Goal: Information Seeking & Learning: Check status

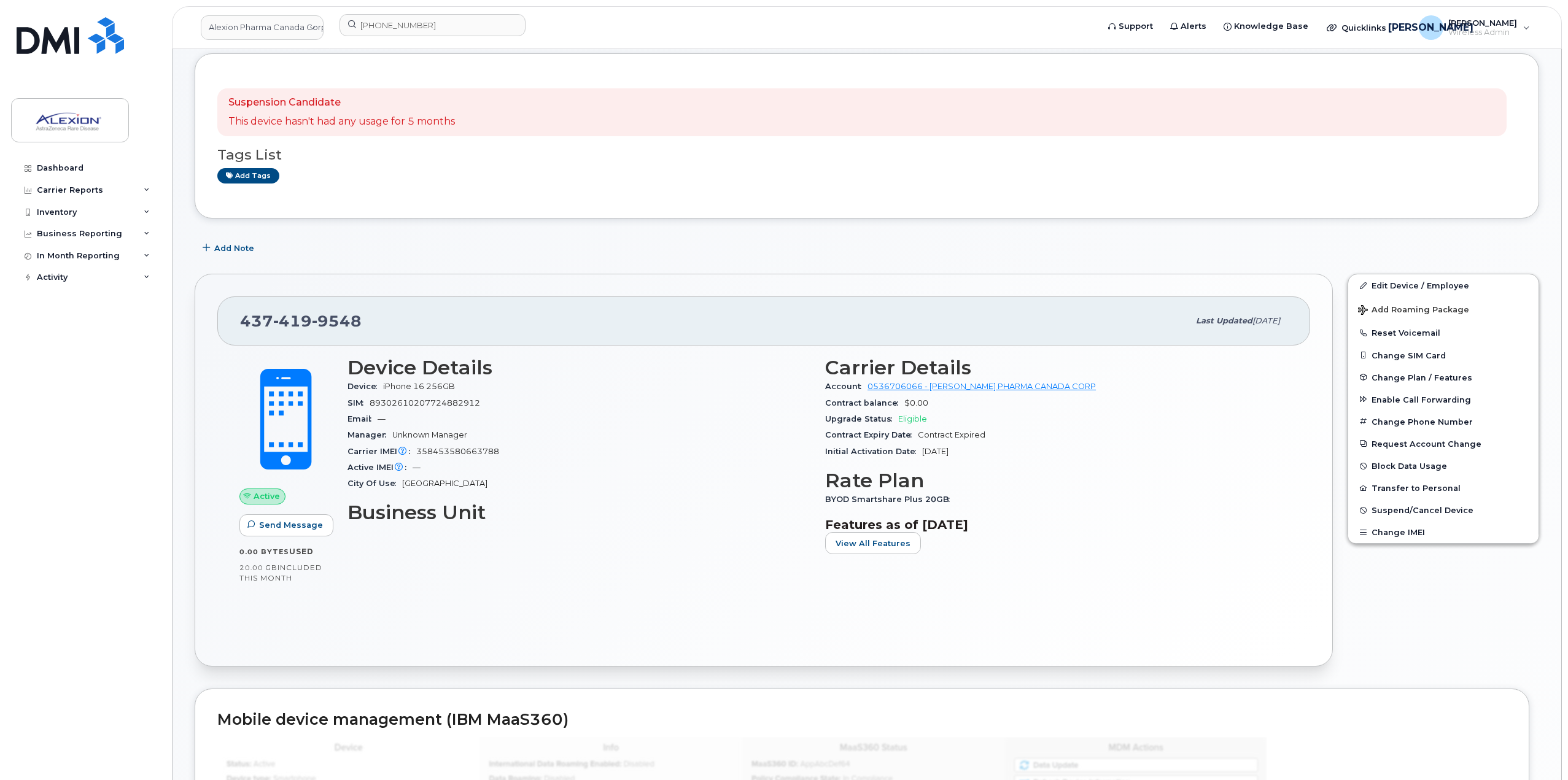
scroll to position [61, 0]
click at [813, 319] on div "437 419 9548" at bounding box center [714, 321] width 948 height 26
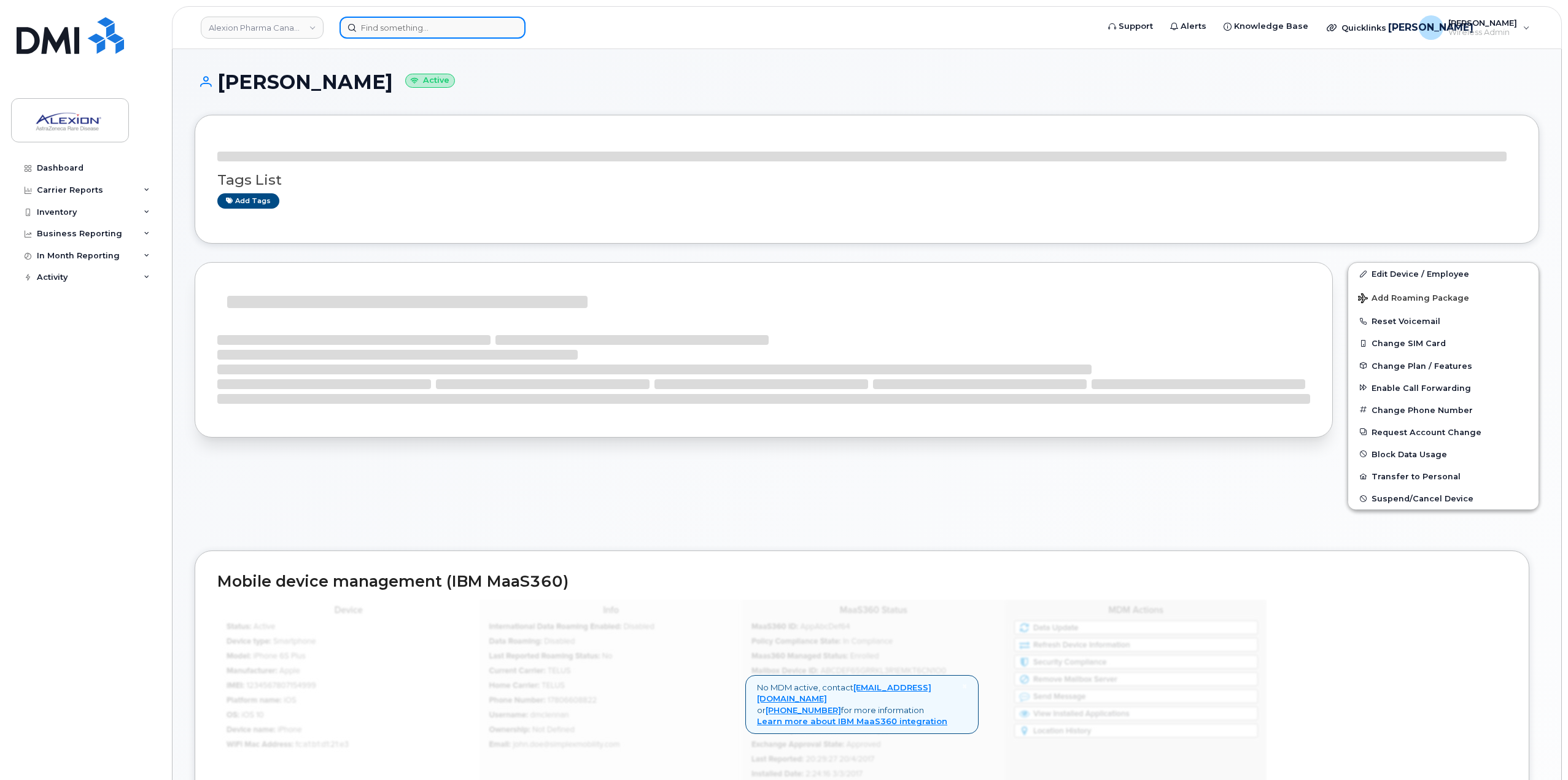
click at [476, 33] on input at bounding box center [432, 28] width 186 height 22
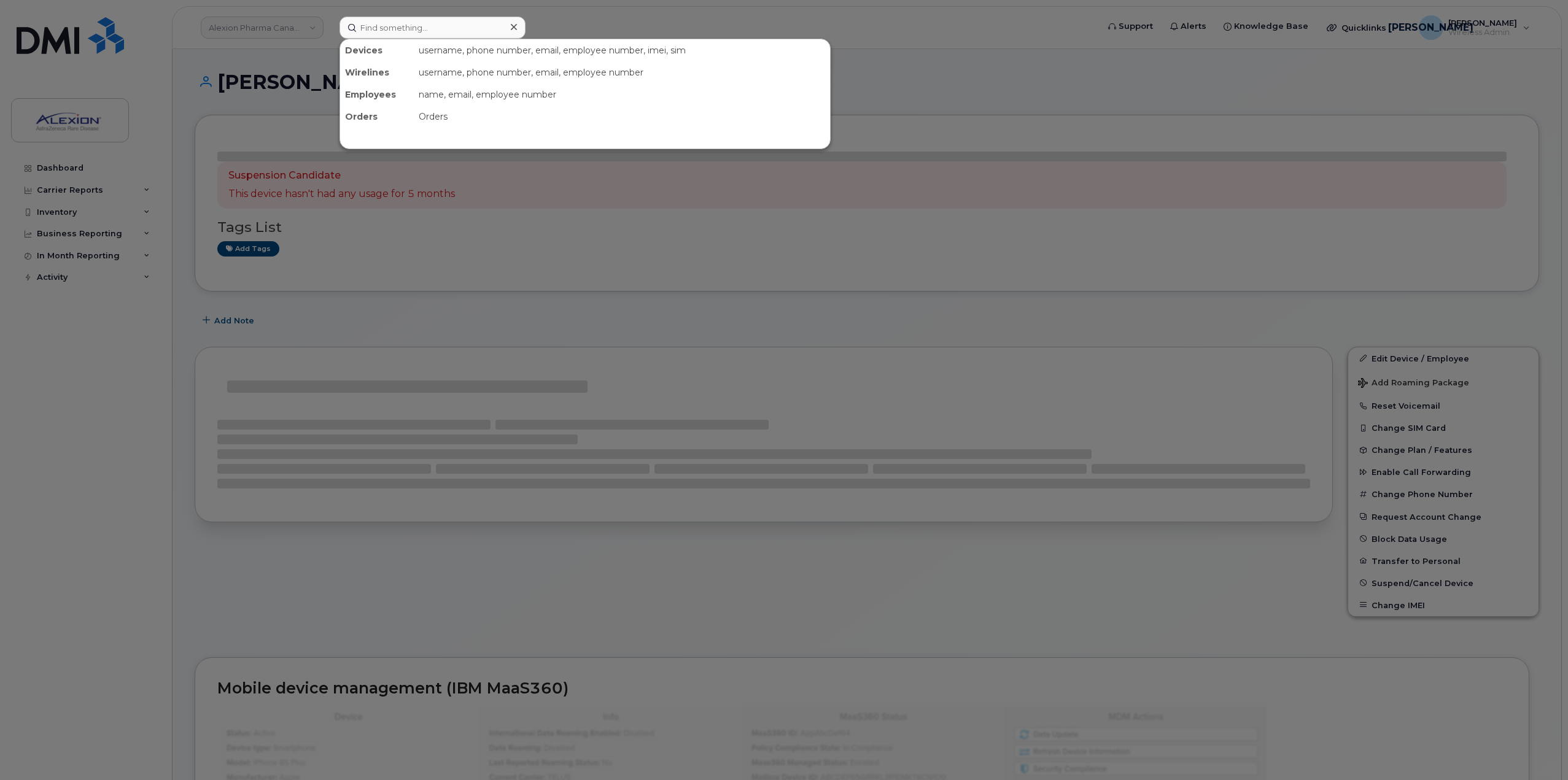
click at [282, 19] on div at bounding box center [784, 390] width 1568 height 780
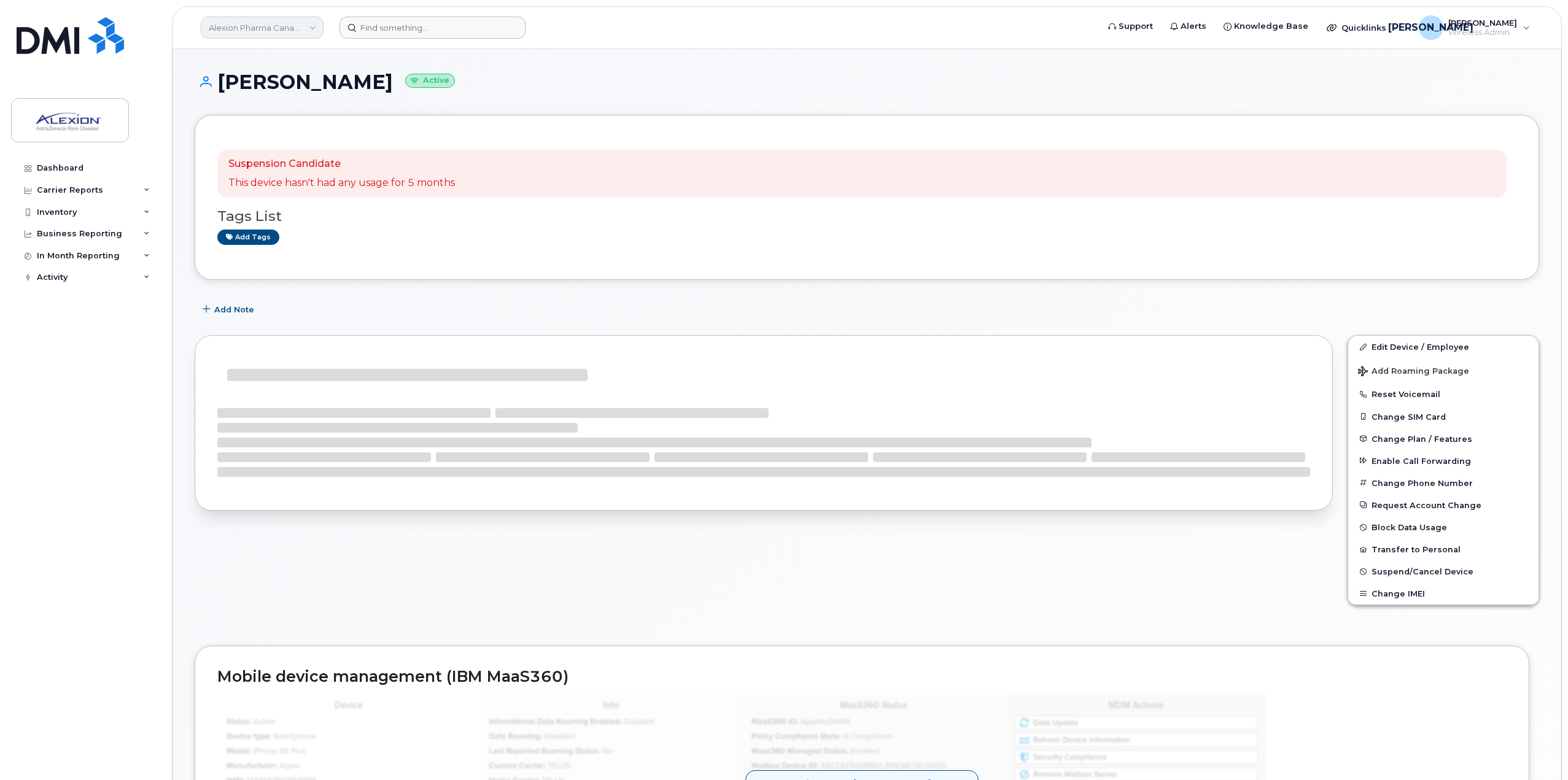
click at [283, 22] on link "Alexion Pharma Canada Corp" at bounding box center [262, 28] width 123 height 22
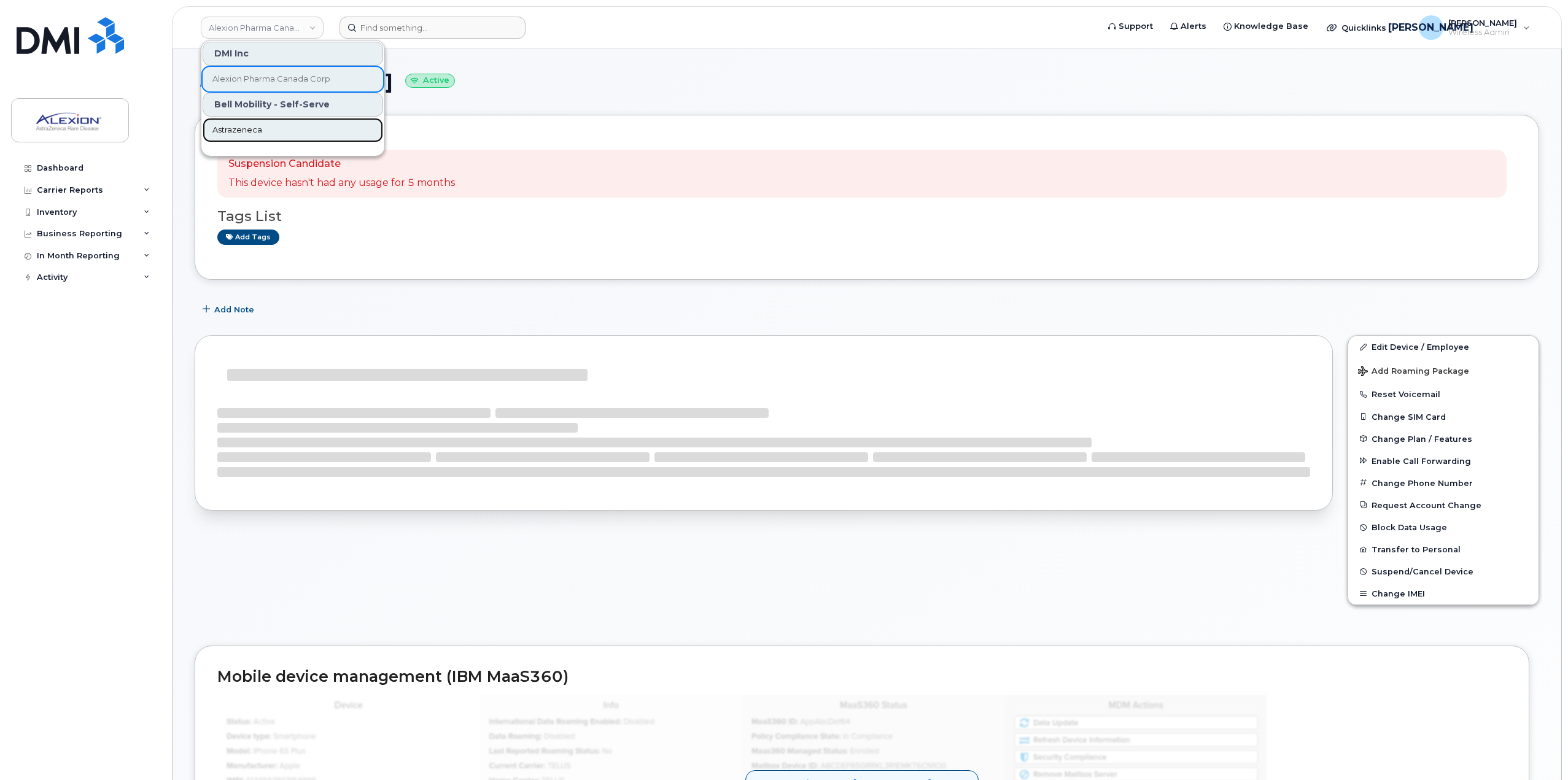
click at [246, 131] on span "Astrazeneca" at bounding box center [237, 130] width 50 height 12
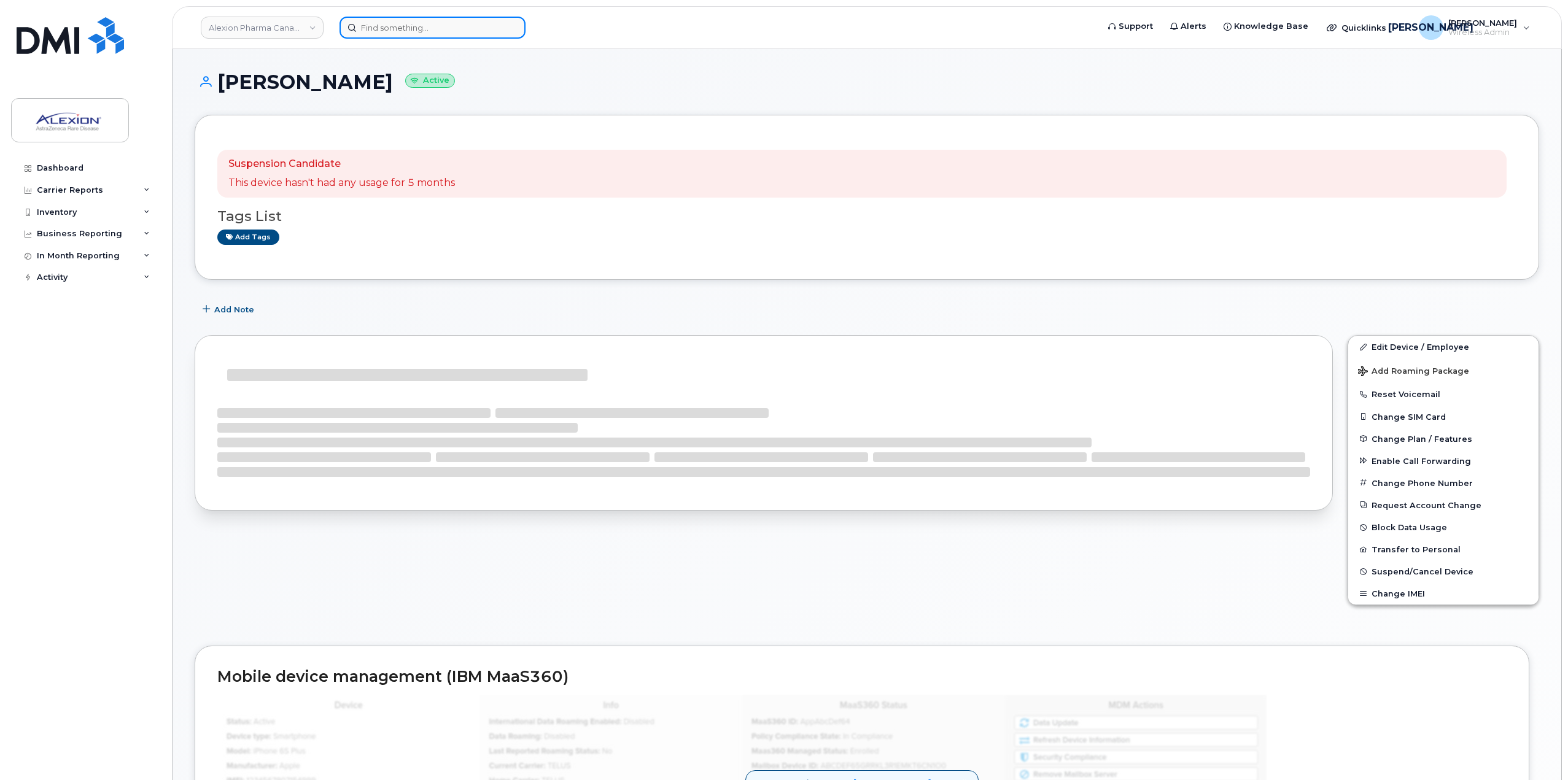
click at [421, 19] on input at bounding box center [432, 28] width 186 height 22
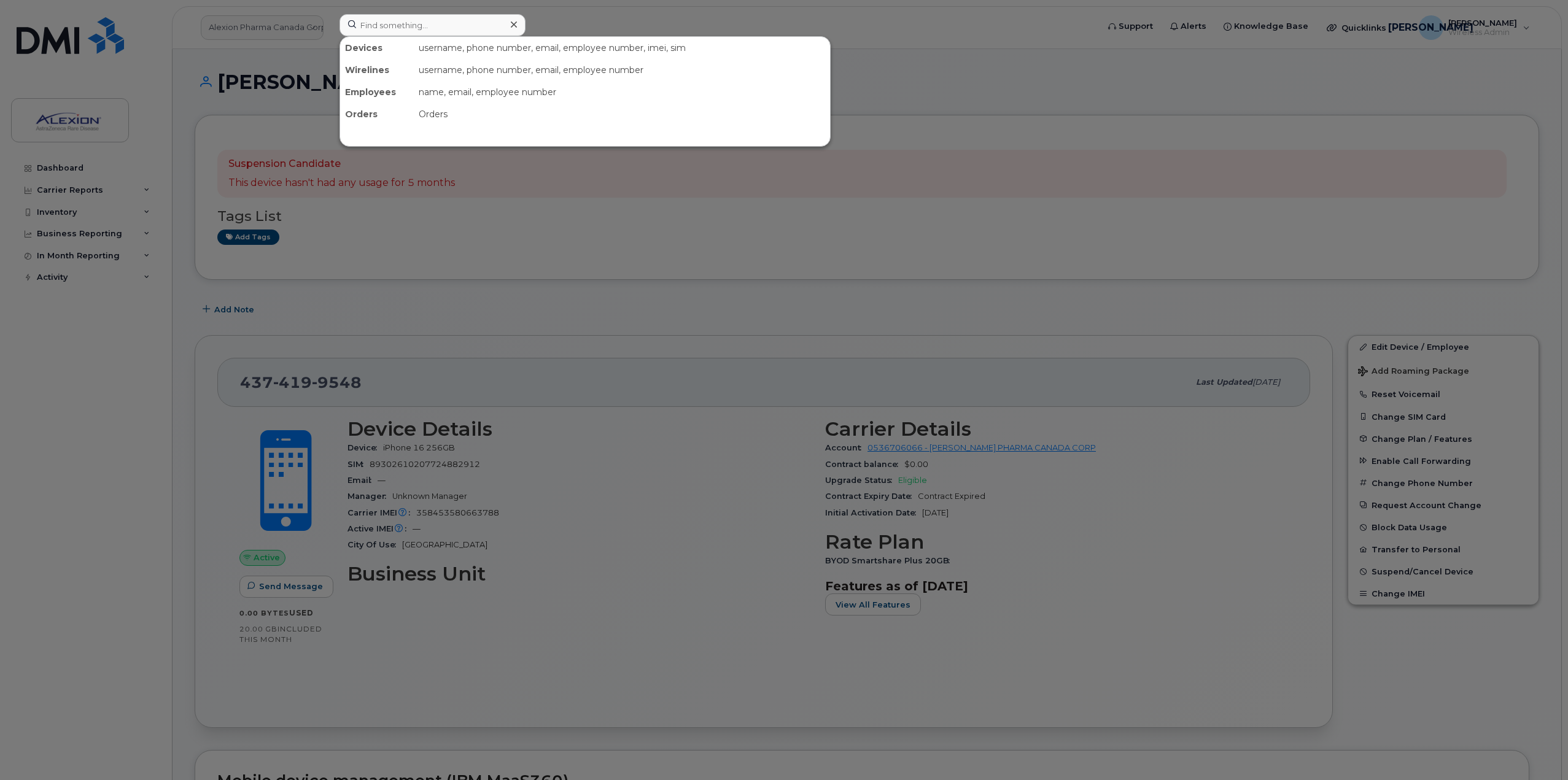
click at [268, 33] on div at bounding box center [784, 390] width 1568 height 780
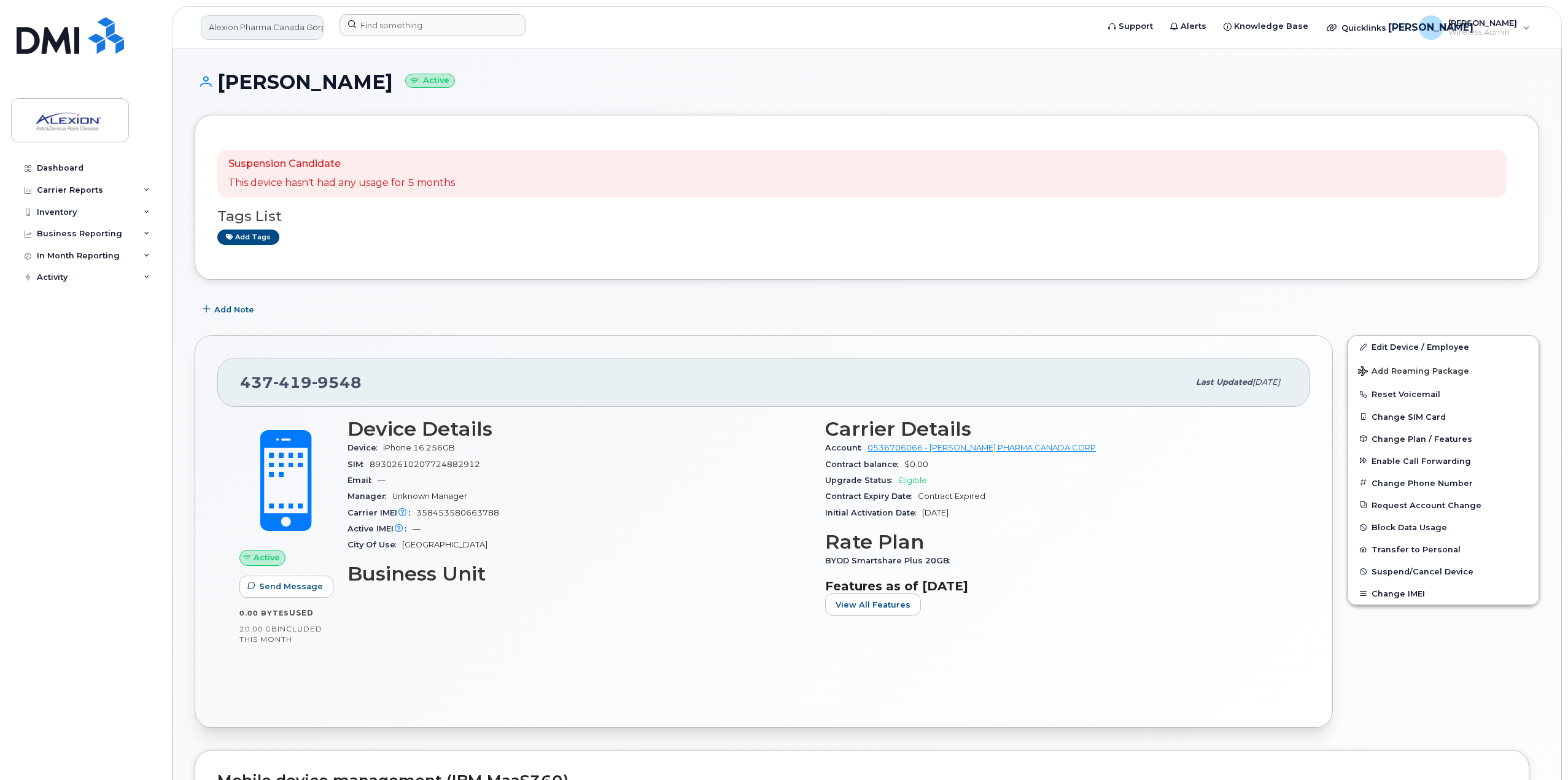
click at [289, 34] on link "Alexion Pharma Canada Corp" at bounding box center [262, 28] width 123 height 25
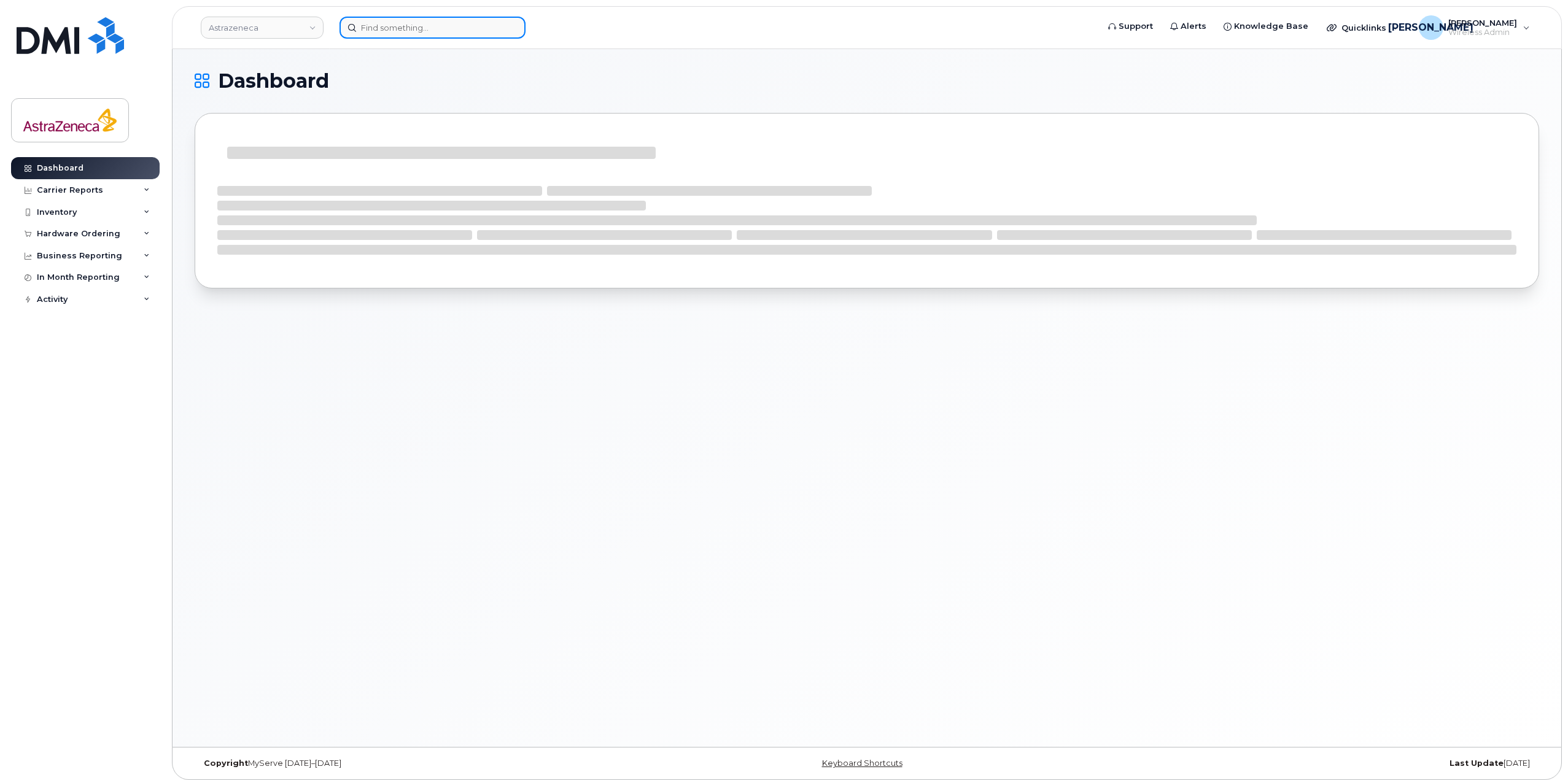
click at [391, 30] on input at bounding box center [432, 28] width 186 height 22
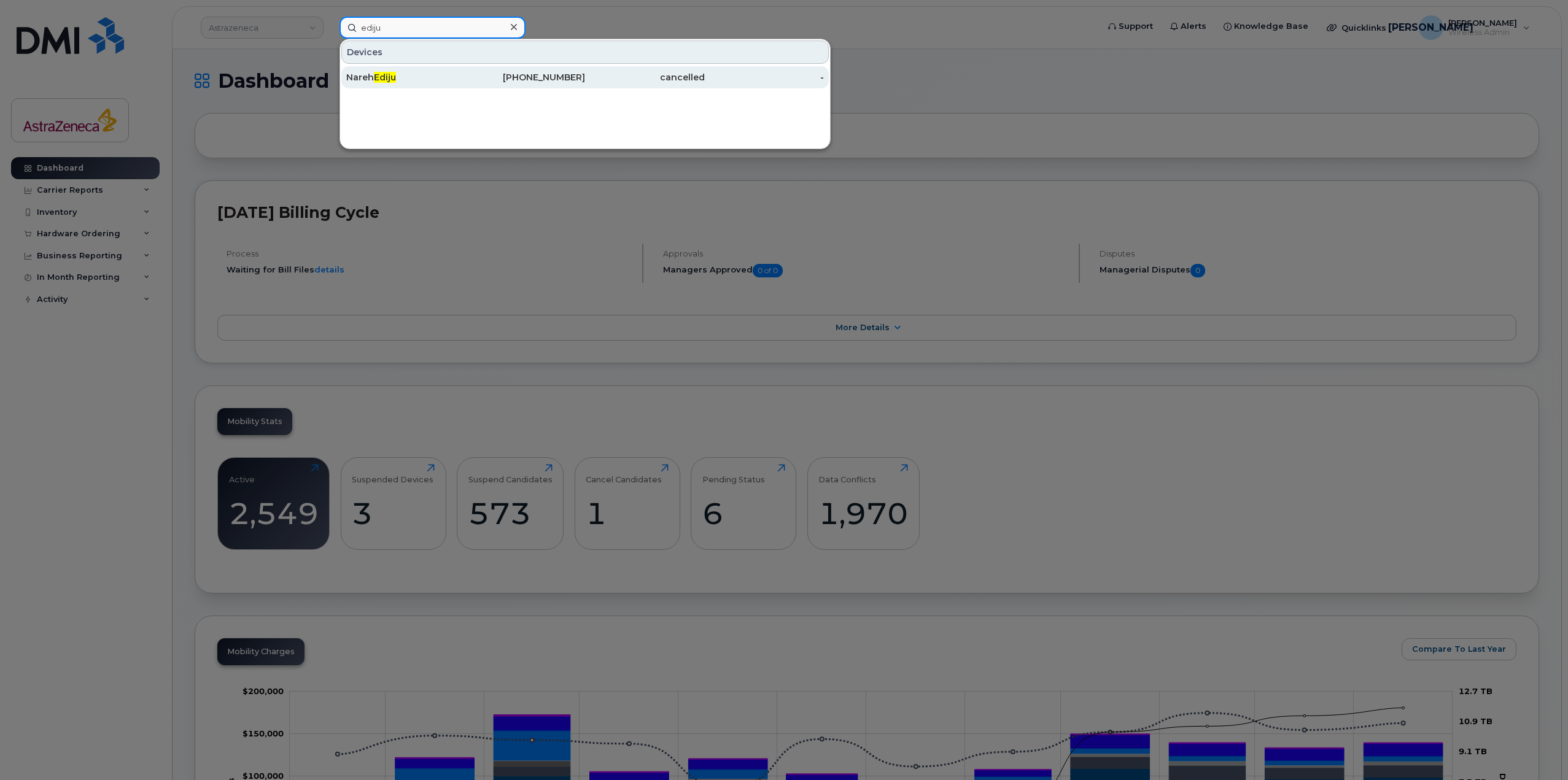
type input "ediju"
click at [403, 75] on div "Nareh Ediju" at bounding box center [406, 77] width 120 height 12
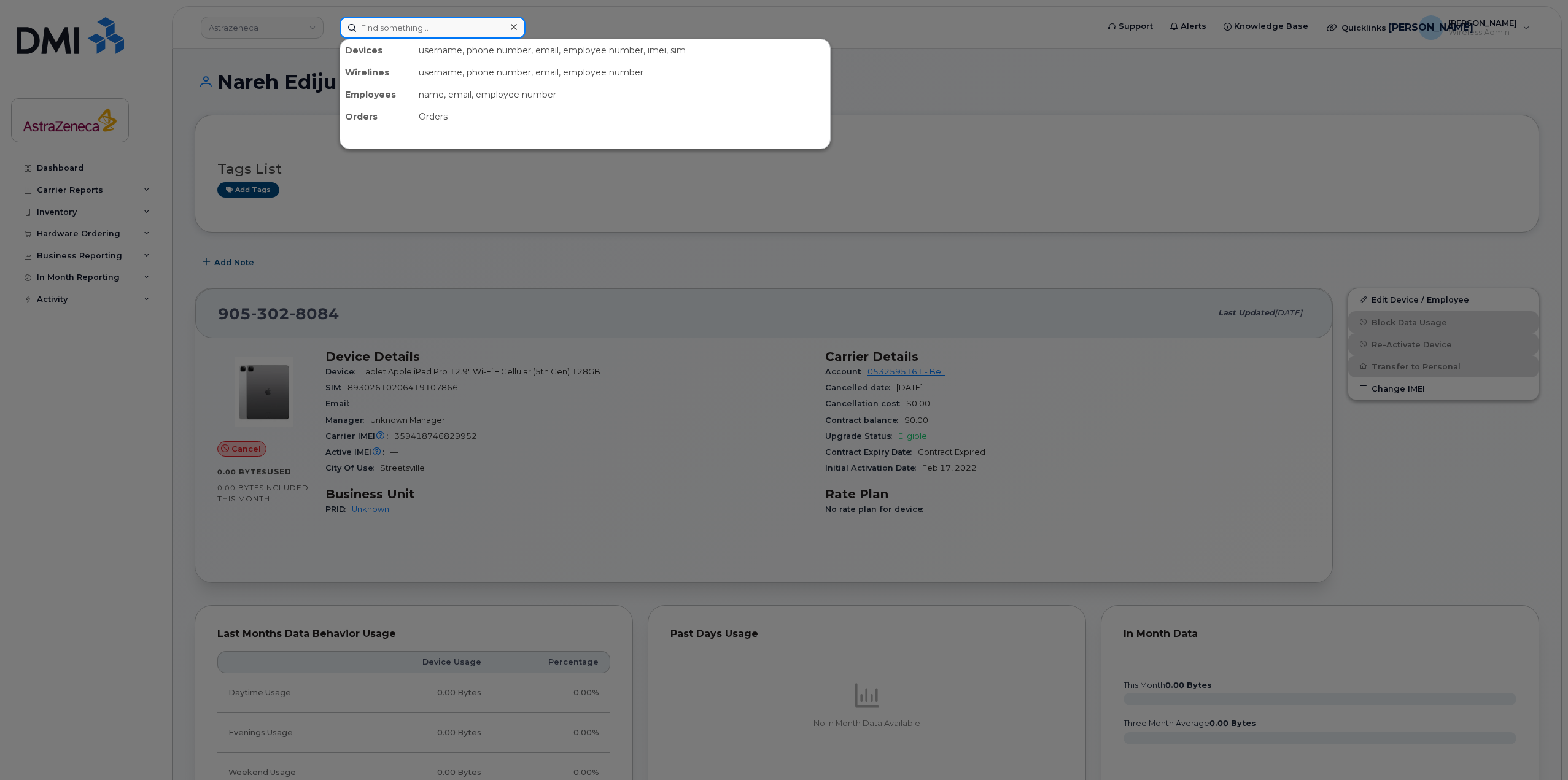
click at [432, 28] on input at bounding box center [432, 28] width 186 height 22
paste input "416-807-2987"
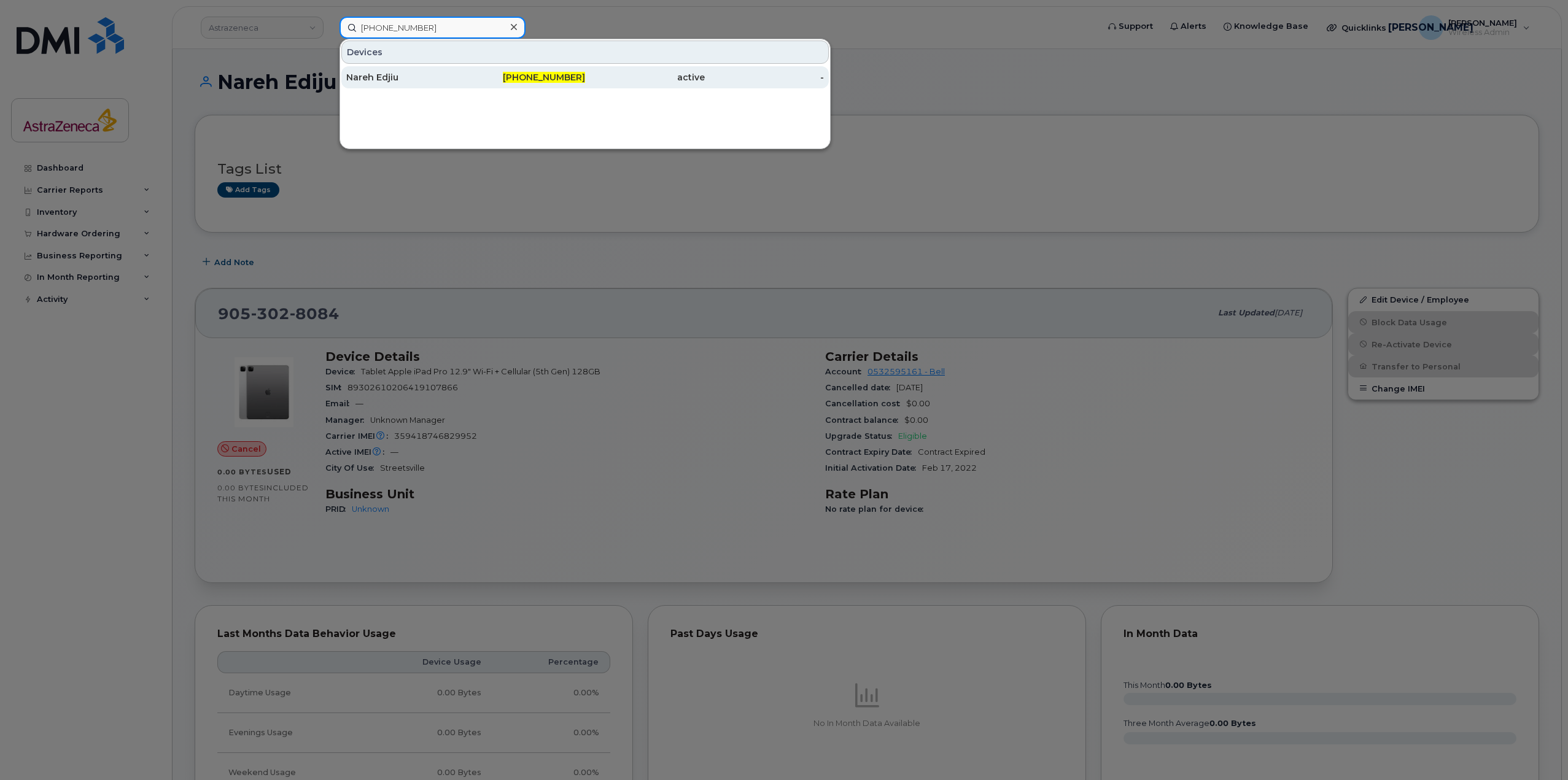
type input "416-807-2987"
click at [458, 86] on div "Nareh Edjiu" at bounding box center [406, 77] width 120 height 22
click at [537, 72] on span "416-807-2987" at bounding box center [544, 77] width 83 height 11
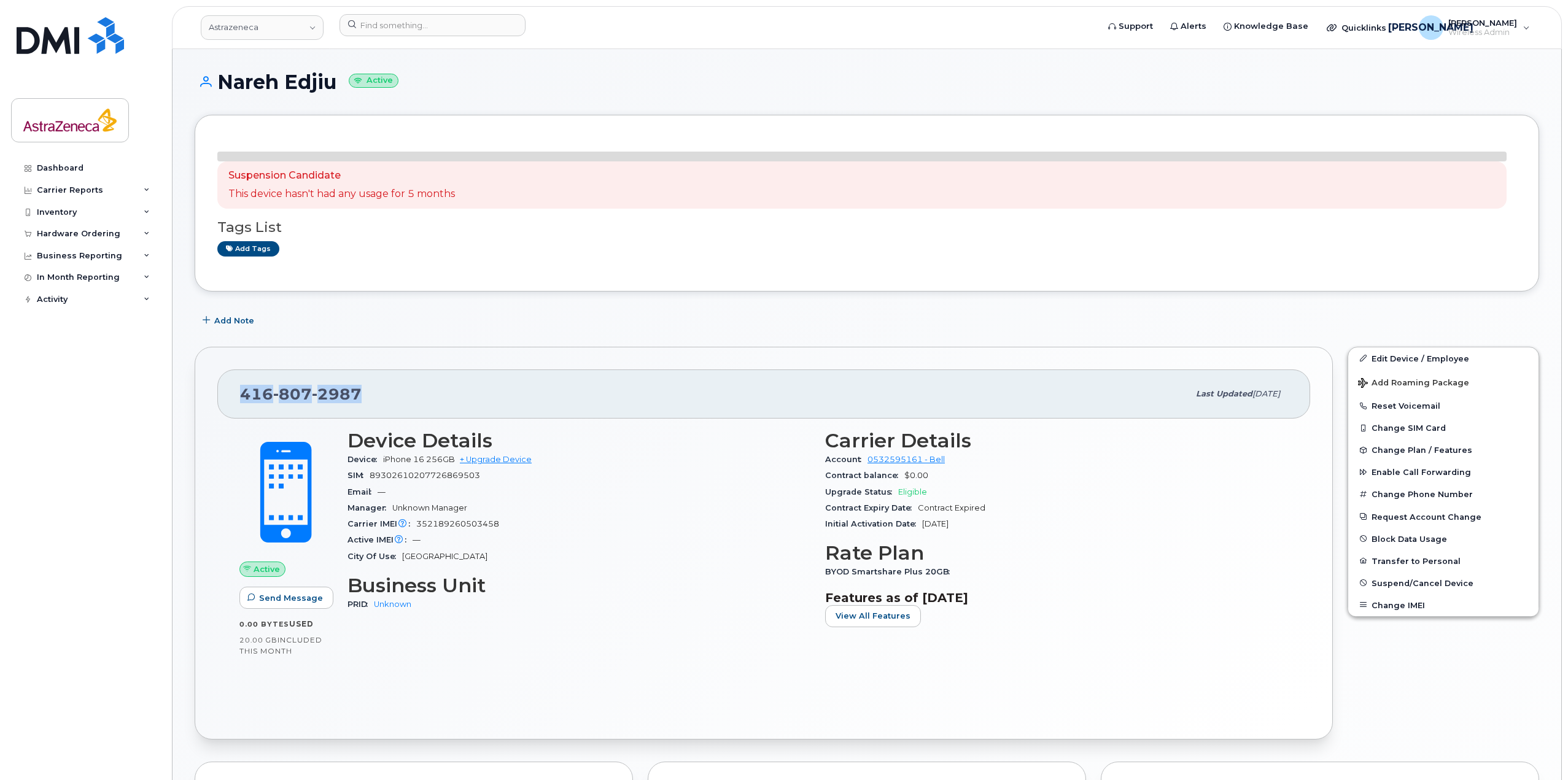
drag, startPoint x: 334, startPoint y: 400, endPoint x: 217, endPoint y: 400, distance: 117.0
click at [217, 400] on div "[PHONE_NUMBER] Last updated [DATE]" at bounding box center [764, 394] width 1092 height 49
copy span "[PHONE_NUMBER]"
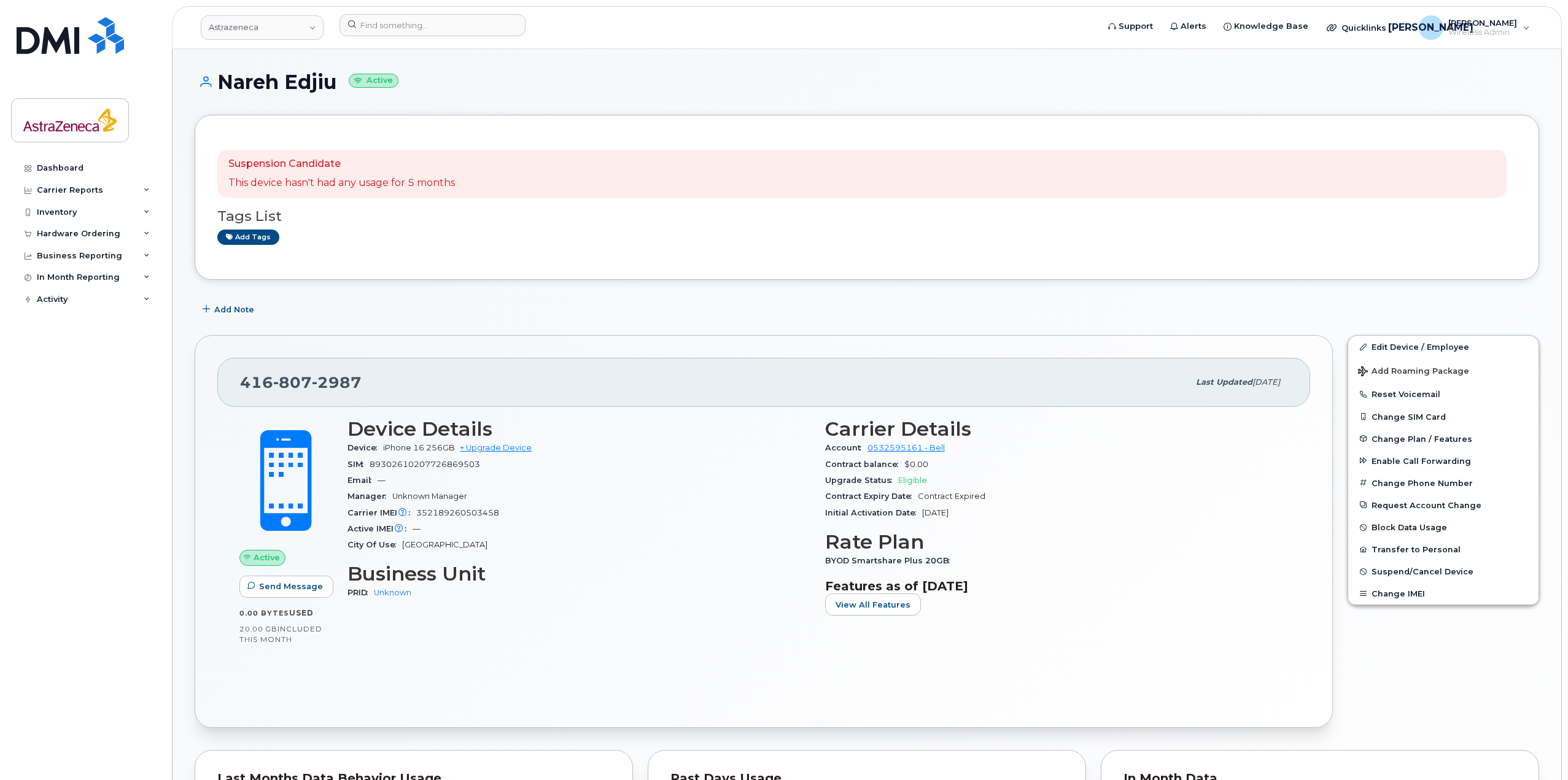
click at [380, 179] on p "This device hasn't had any usage for 5 months" at bounding box center [342, 183] width 226 height 14
click at [391, 26] on input at bounding box center [432, 25] width 186 height 22
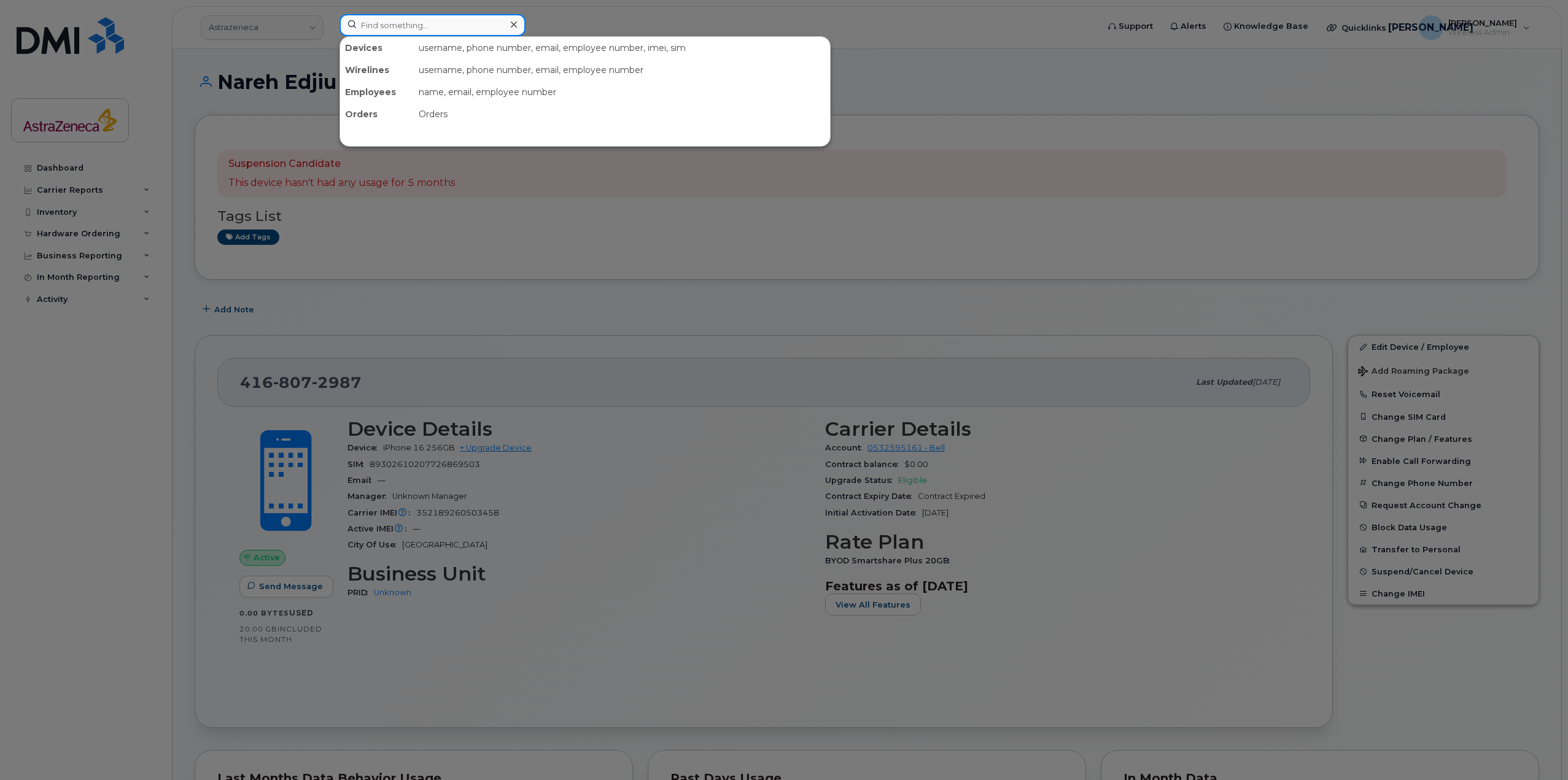
paste input "4168072987"
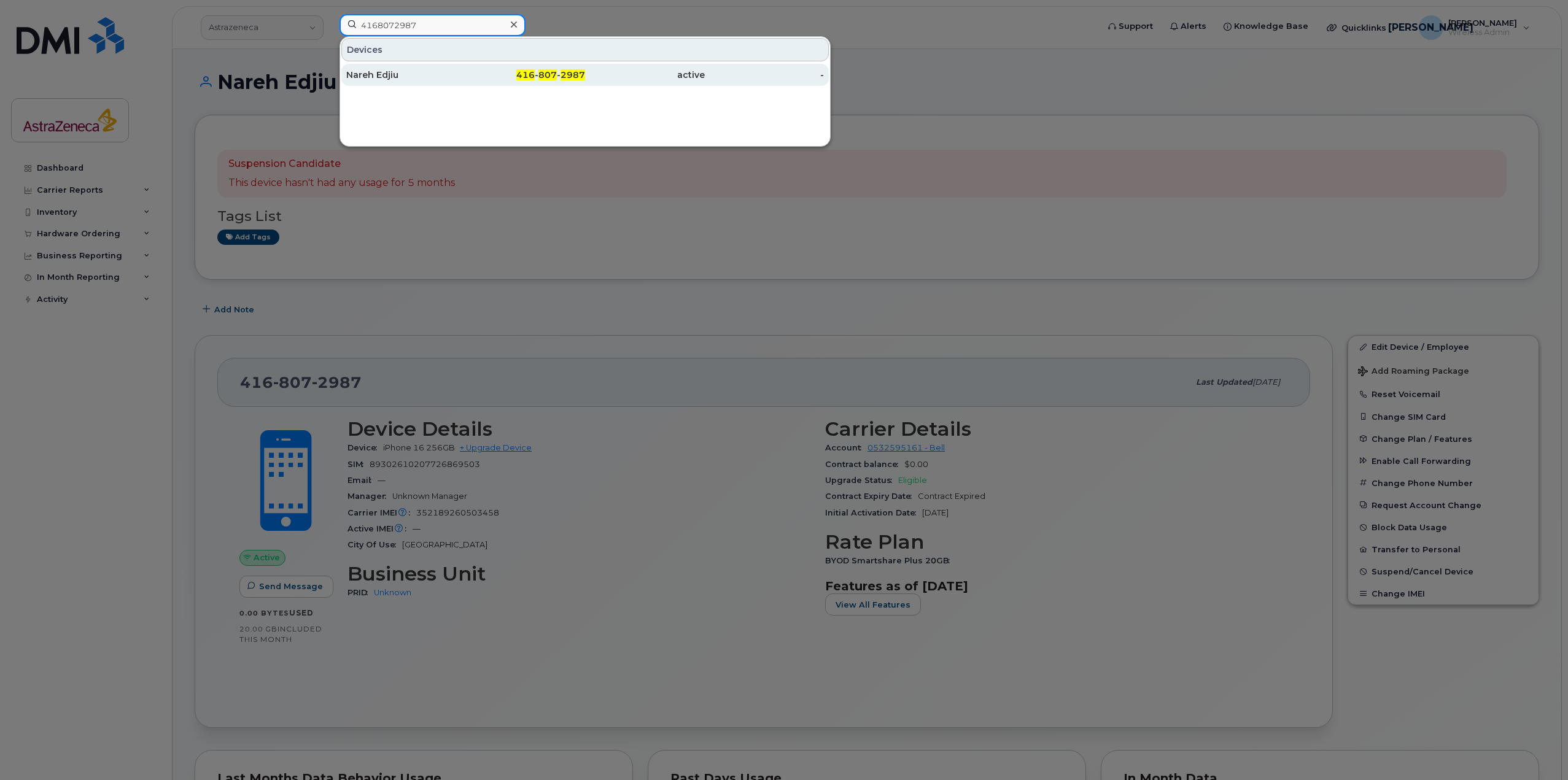
type input "4168072987"
click at [419, 71] on div "Nareh Edjiu" at bounding box center [406, 74] width 120 height 12
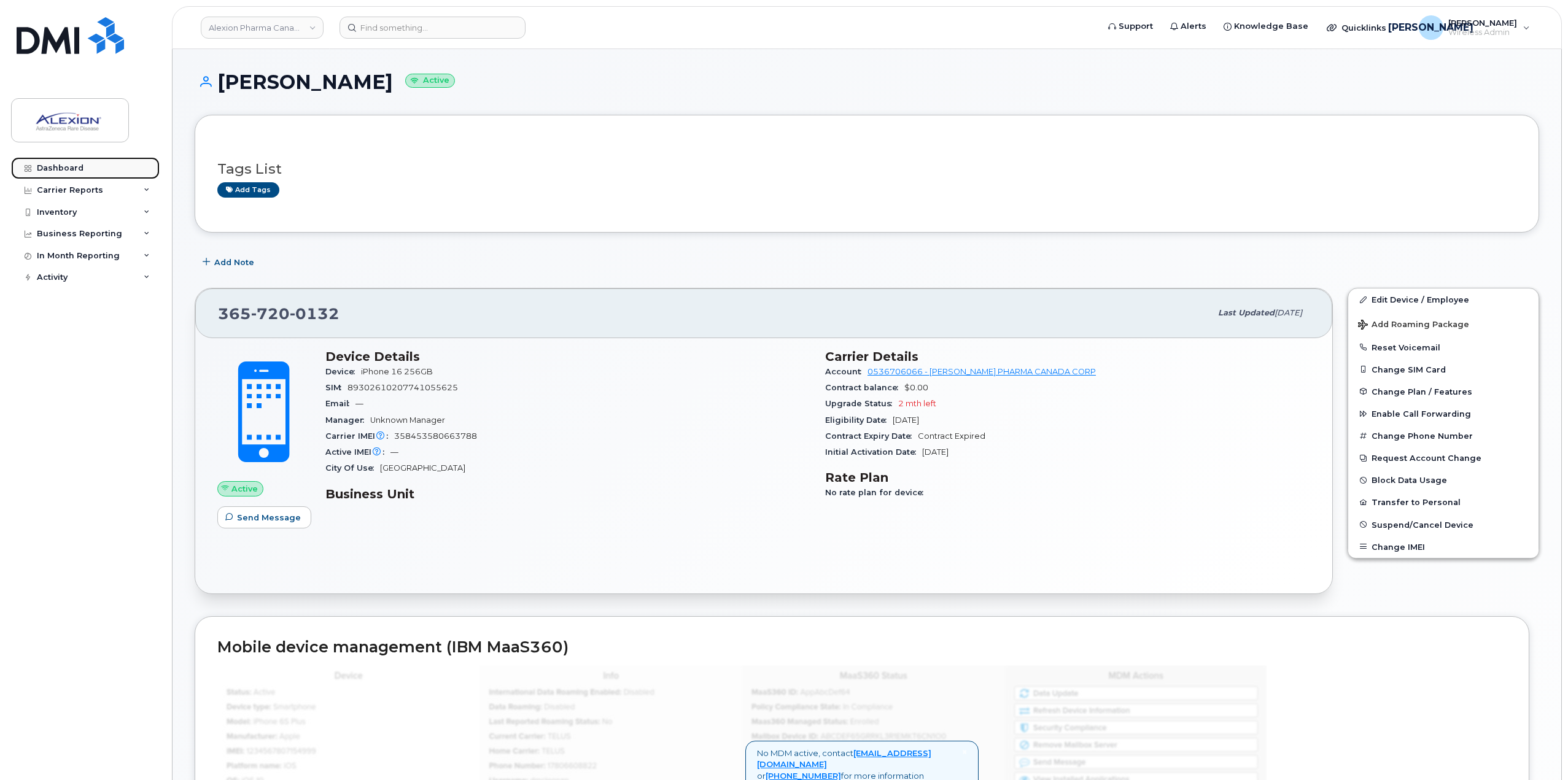
click at [79, 165] on div "Dashboard" at bounding box center [60, 167] width 47 height 10
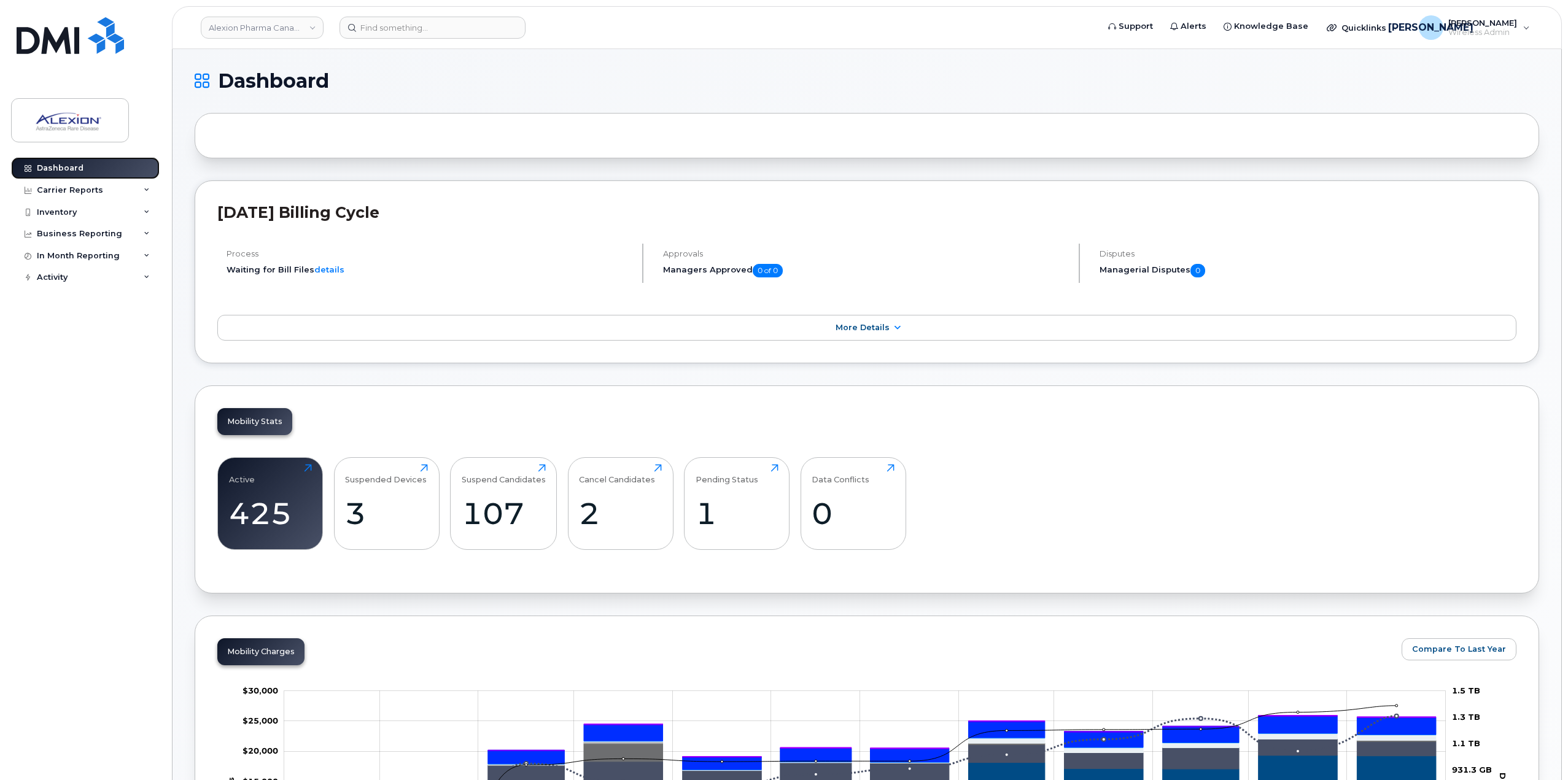
click at [71, 169] on div "Dashboard" at bounding box center [60, 167] width 47 height 10
click at [268, 25] on link "Alexion Pharma Canada Corp" at bounding box center [262, 28] width 123 height 22
click at [305, 38] on link "Alexion Pharma Canada Corp" at bounding box center [262, 28] width 123 height 22
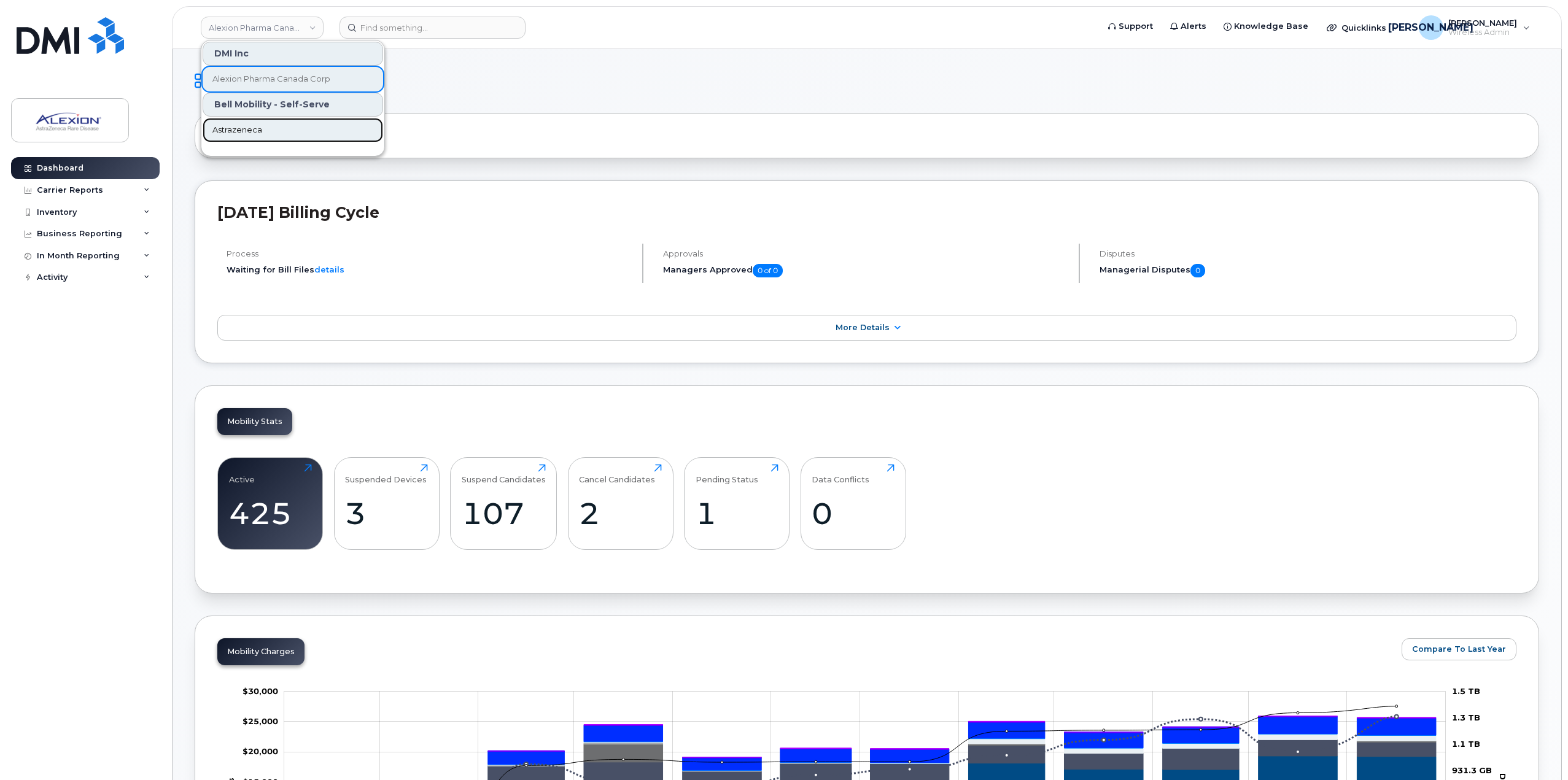
click at [235, 137] on link "Astrazeneca" at bounding box center [292, 130] width 181 height 25
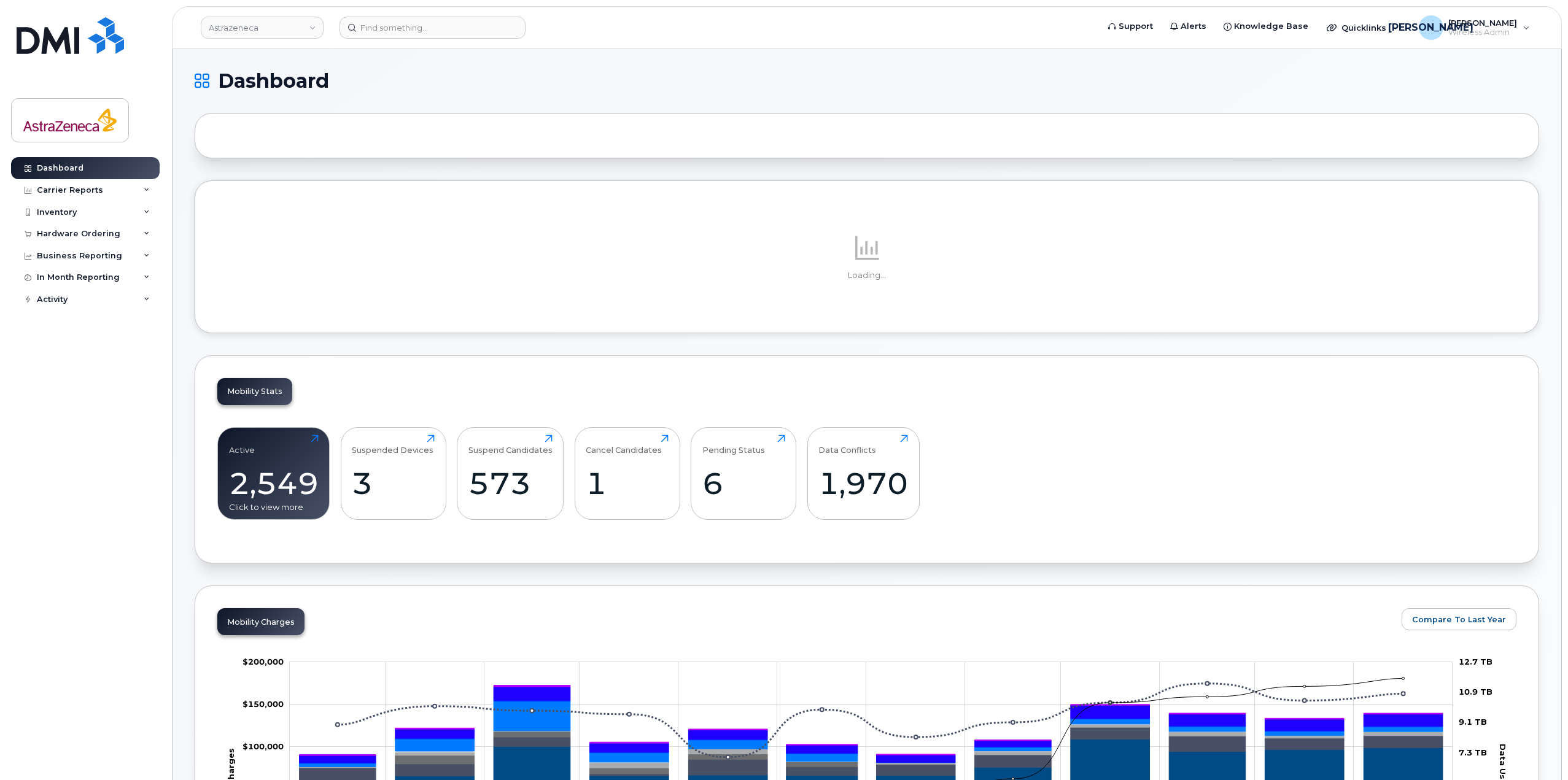
scroll to position [184, 0]
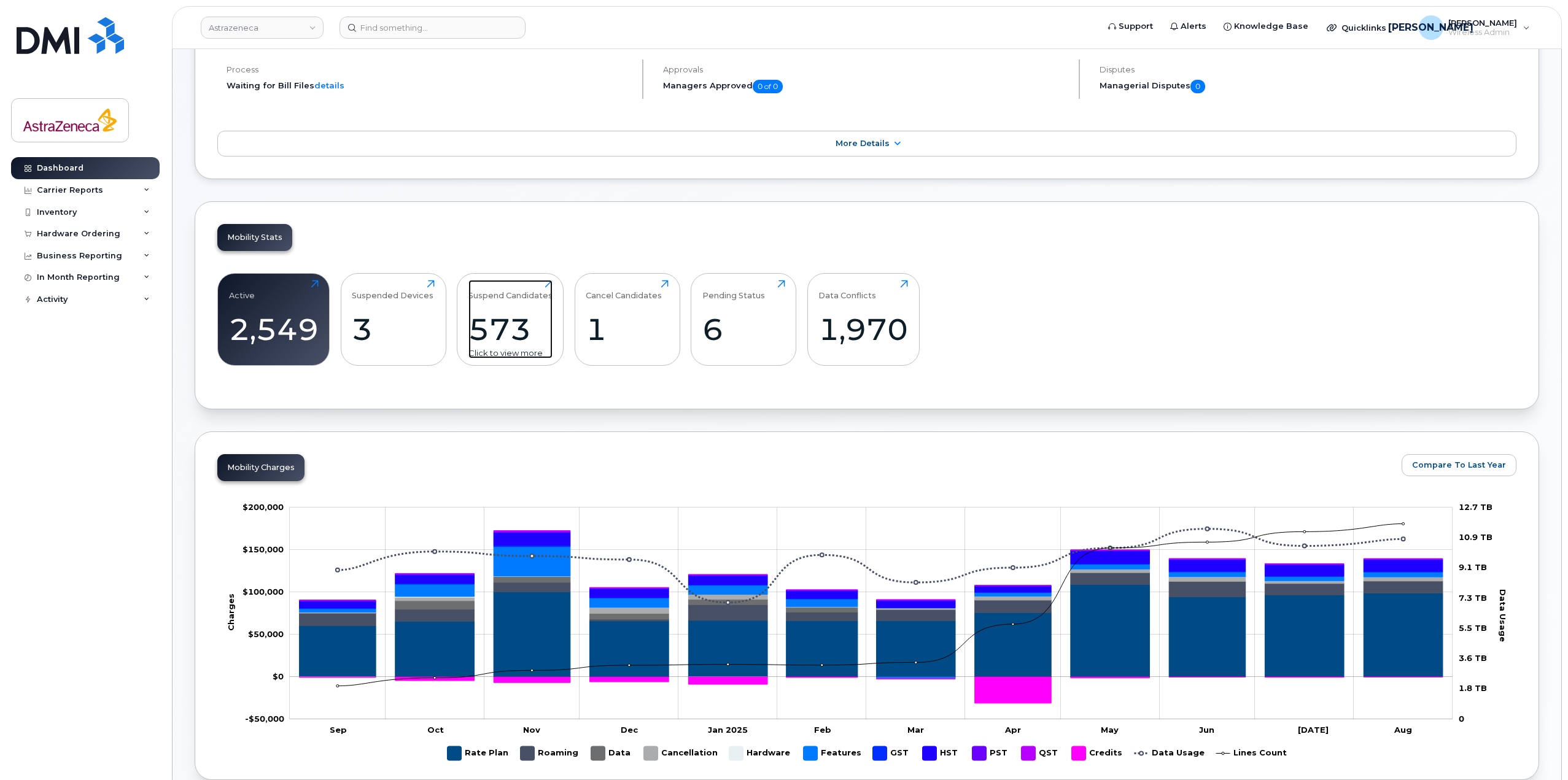
click at [528, 310] on div "Suspend Candidates 573 Click to view more" at bounding box center [510, 319] width 84 height 79
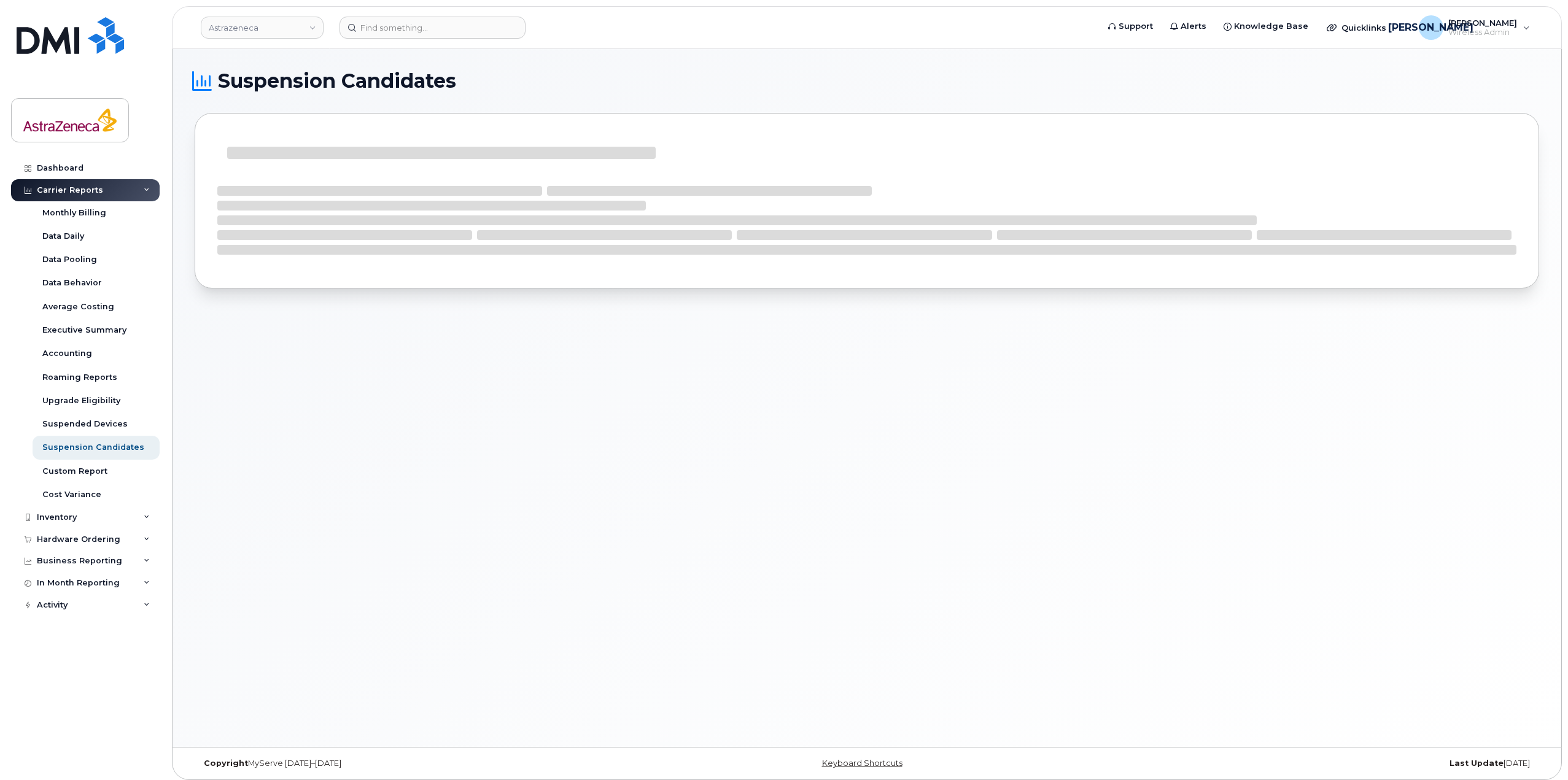
drag, startPoint x: 490, startPoint y: 76, endPoint x: 532, endPoint y: 68, distance: 42.8
click at [532, 68] on div "Suspension Candidates" at bounding box center [867, 398] width 1389 height 698
click at [892, 371] on div "Suspension Candidates" at bounding box center [867, 398] width 1389 height 698
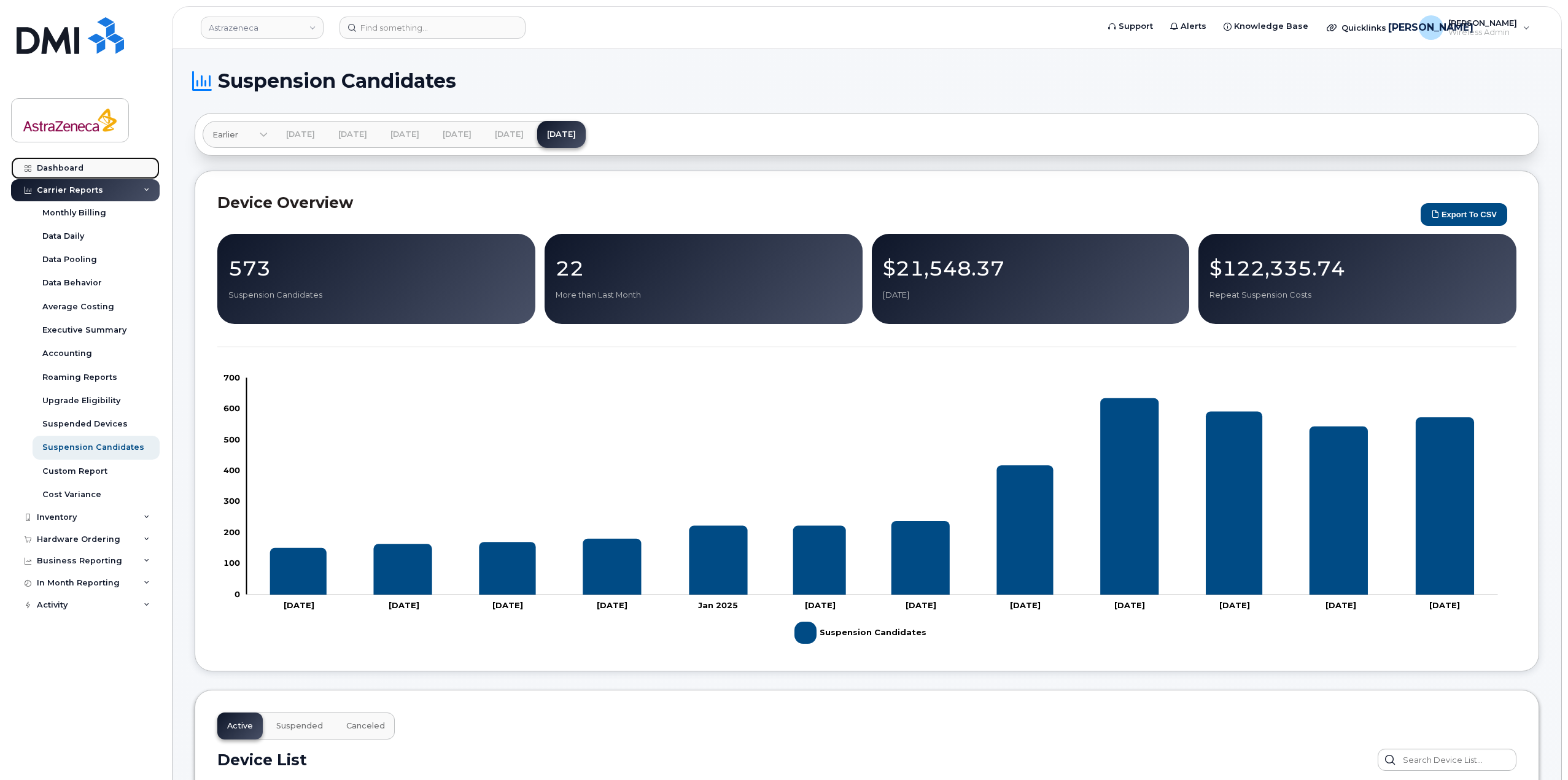
click at [48, 164] on div "Dashboard" at bounding box center [60, 167] width 47 height 10
